Goal: Task Accomplishment & Management: Complete application form

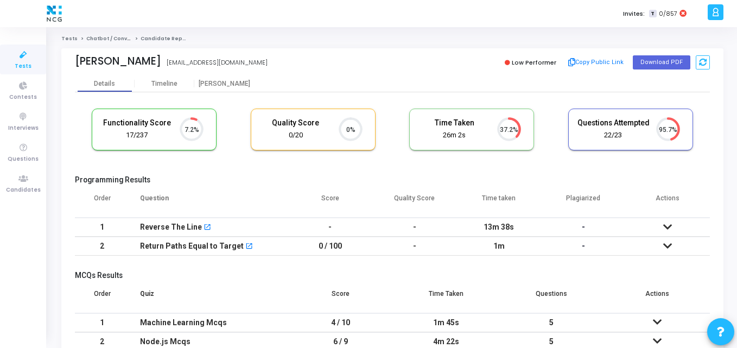
scroll to position [23, 28]
click at [23, 180] on icon at bounding box center [23, 179] width 23 height 14
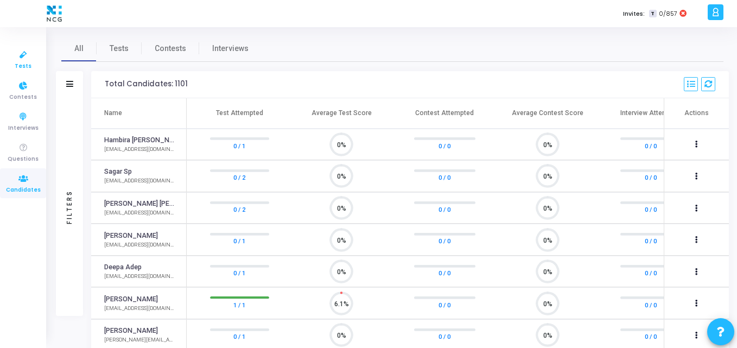
click at [29, 46] on link "Tests" at bounding box center [23, 60] width 46 height 30
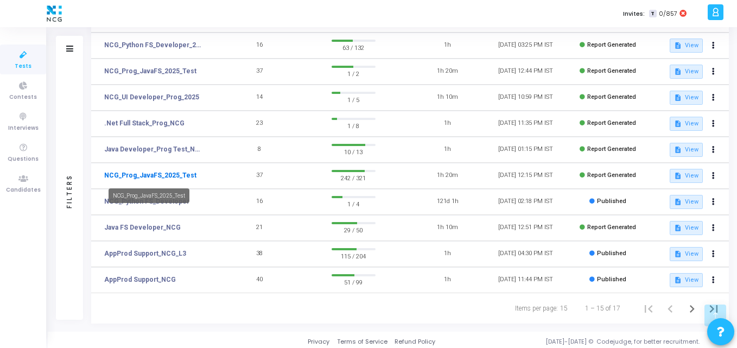
click at [155, 174] on link "NCG_Prog_JavaFS_2025_Test" at bounding box center [150, 175] width 92 height 10
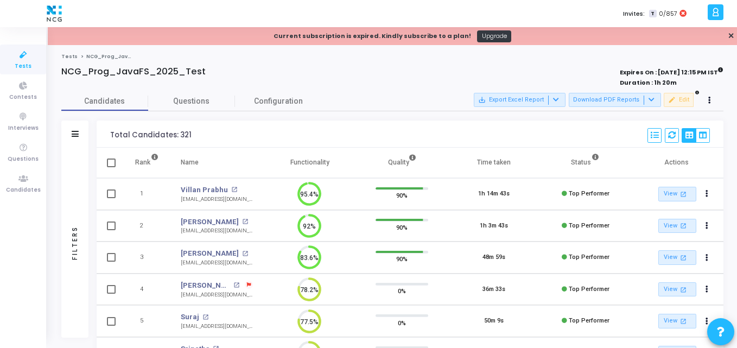
click at [30, 49] on icon at bounding box center [23, 55] width 23 height 14
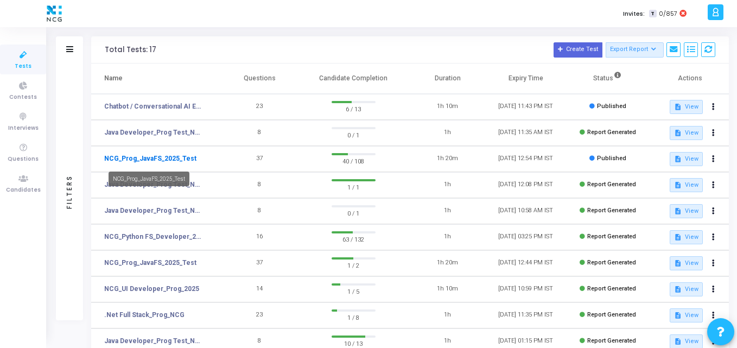
click at [131, 157] on link "NCG_Prog_JavaFS_2025_Test" at bounding box center [150, 159] width 92 height 10
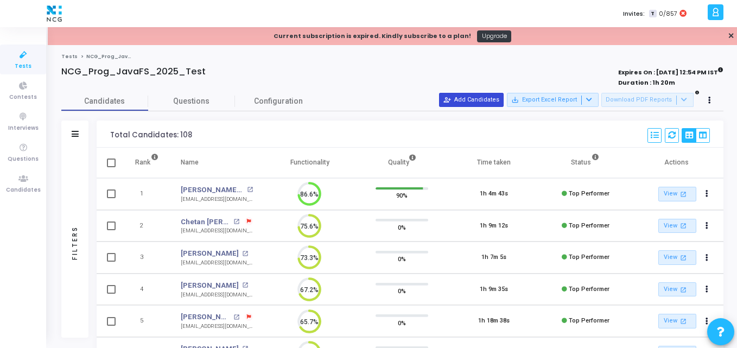
click at [472, 97] on button "person_add_alt Add Candidates" at bounding box center [471, 100] width 65 height 14
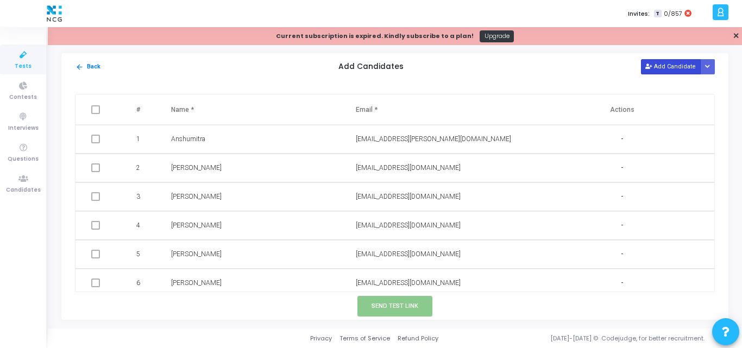
click at [678, 73] on button "Add Candidate" at bounding box center [671, 66] width 60 height 15
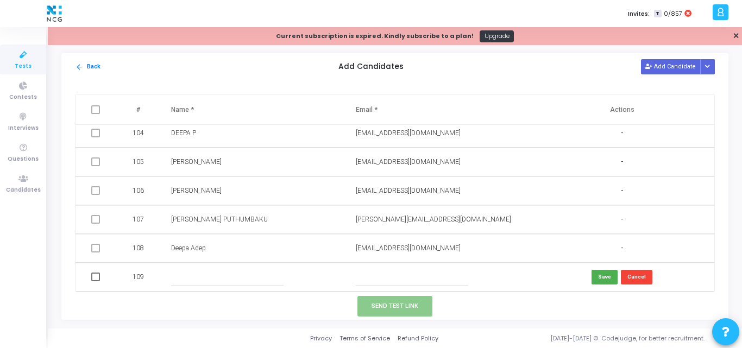
click at [372, 280] on input "text" at bounding box center [412, 277] width 112 height 18
paste input "[EMAIL_ADDRESS][DOMAIN_NAME]"
type input "[EMAIL_ADDRESS][DOMAIN_NAME]"
click at [200, 274] on input "text" at bounding box center [227, 277] width 112 height 18
paste input "[PERSON_NAME]"
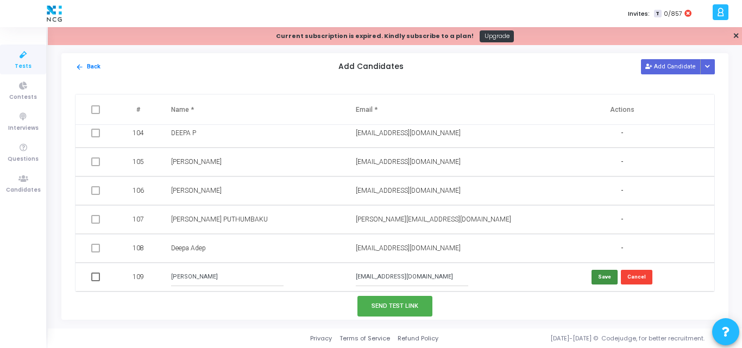
type input "[PERSON_NAME]"
click at [598, 277] on button "Save" at bounding box center [604, 277] width 26 height 15
click at [92, 279] on span at bounding box center [95, 277] width 9 height 9
click at [95, 281] on input "checkbox" at bounding box center [95, 281] width 1 height 1
checkbox input "true"
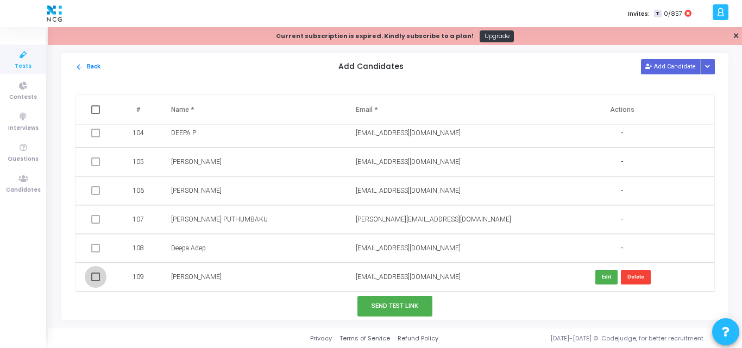
checkbox input "true"
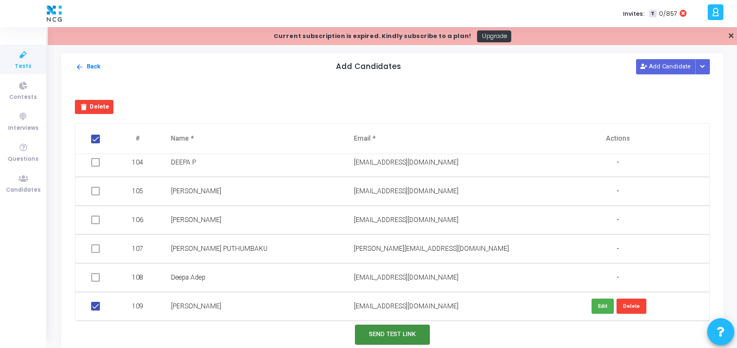
click at [389, 337] on button "Send Test Link" at bounding box center [392, 335] width 75 height 20
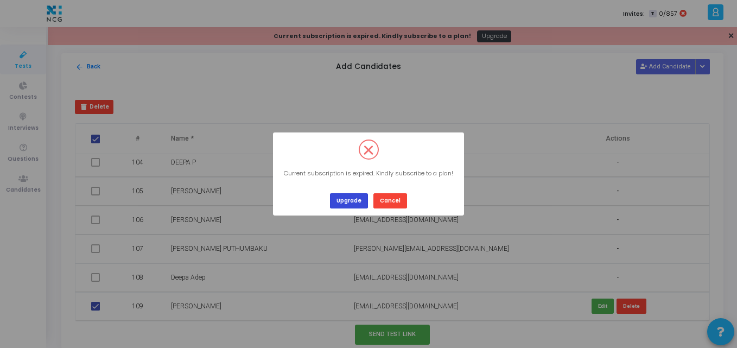
click at [351, 198] on button "Upgrade" at bounding box center [349, 200] width 38 height 15
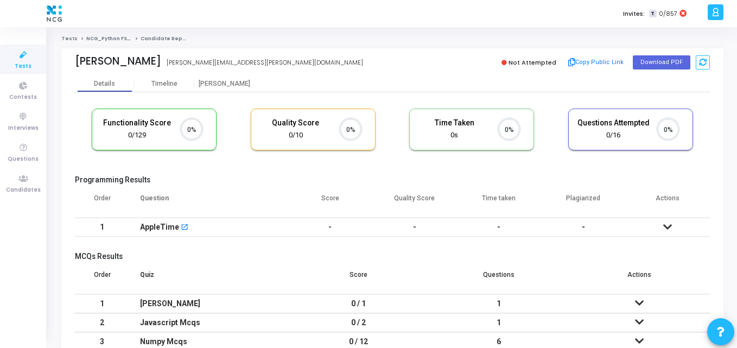
scroll to position [23, 28]
